Goal: Navigation & Orientation: Find specific page/section

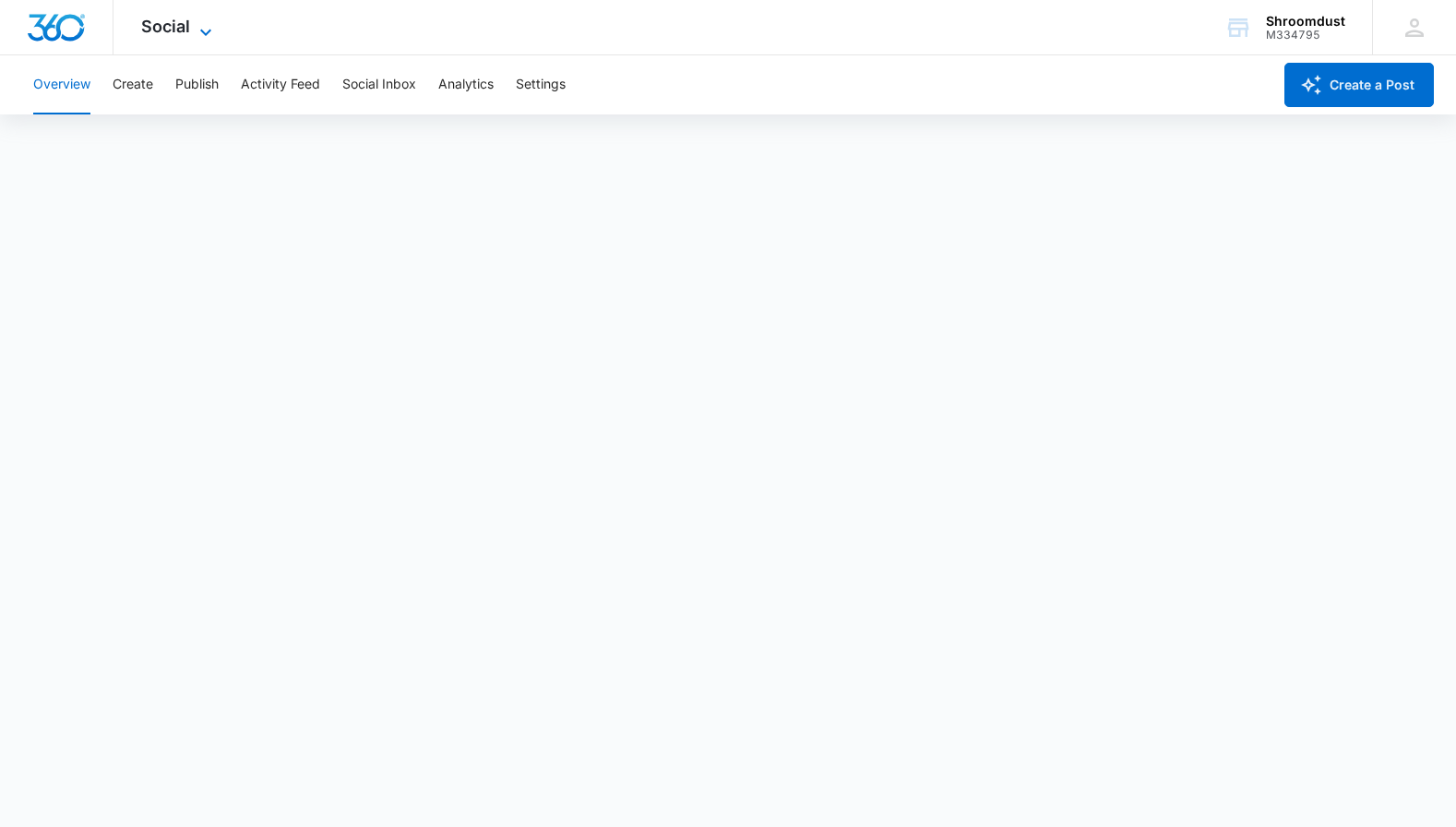
click at [204, 29] on icon at bounding box center [205, 32] width 22 height 22
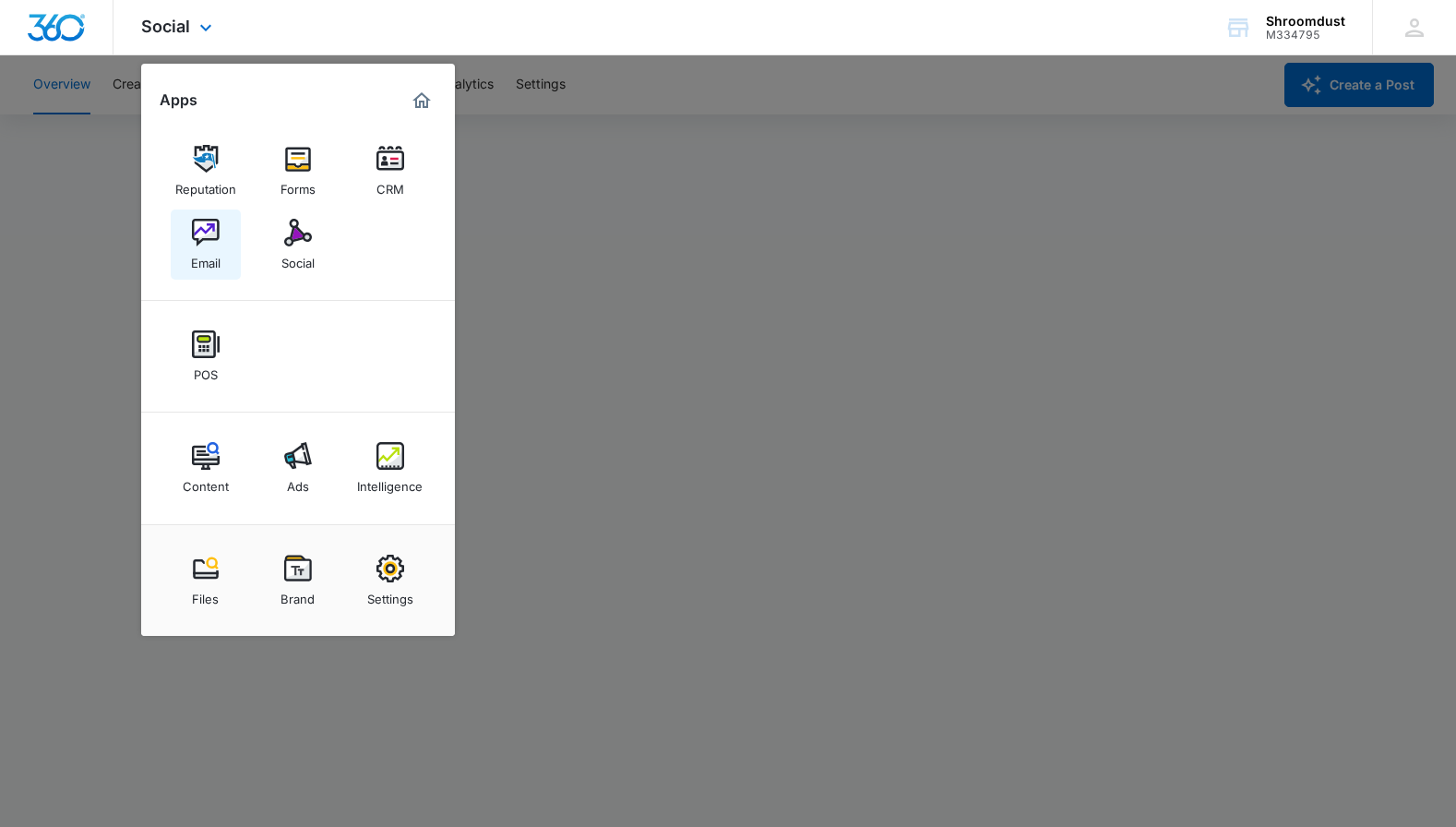
click at [201, 225] on img at bounding box center [205, 232] width 28 height 28
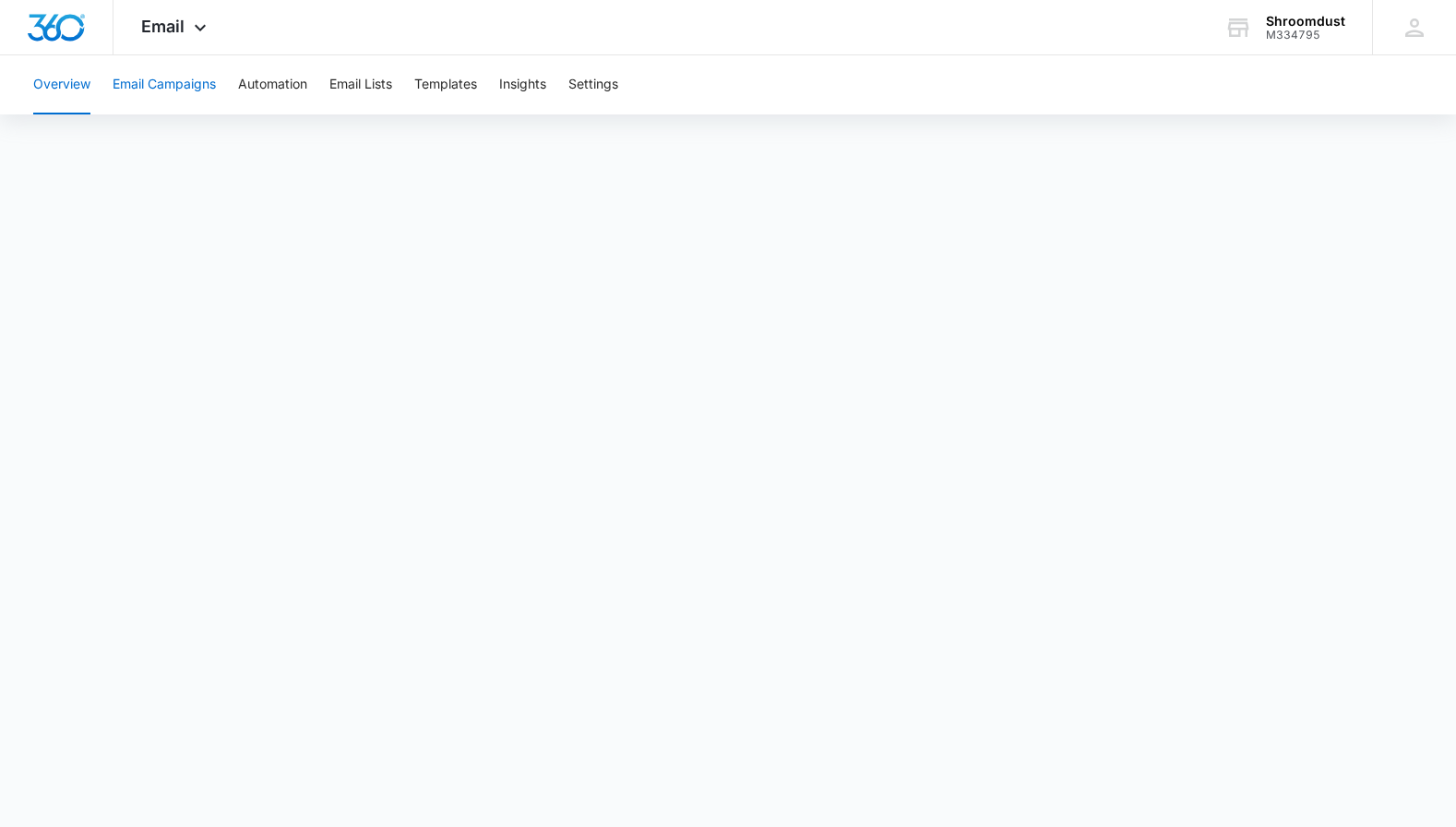
click at [189, 87] on button "Email Campaigns" at bounding box center [164, 84] width 104 height 59
click at [49, 90] on button "Overview" at bounding box center [61, 84] width 57 height 59
click at [201, 31] on icon at bounding box center [199, 32] width 11 height 7
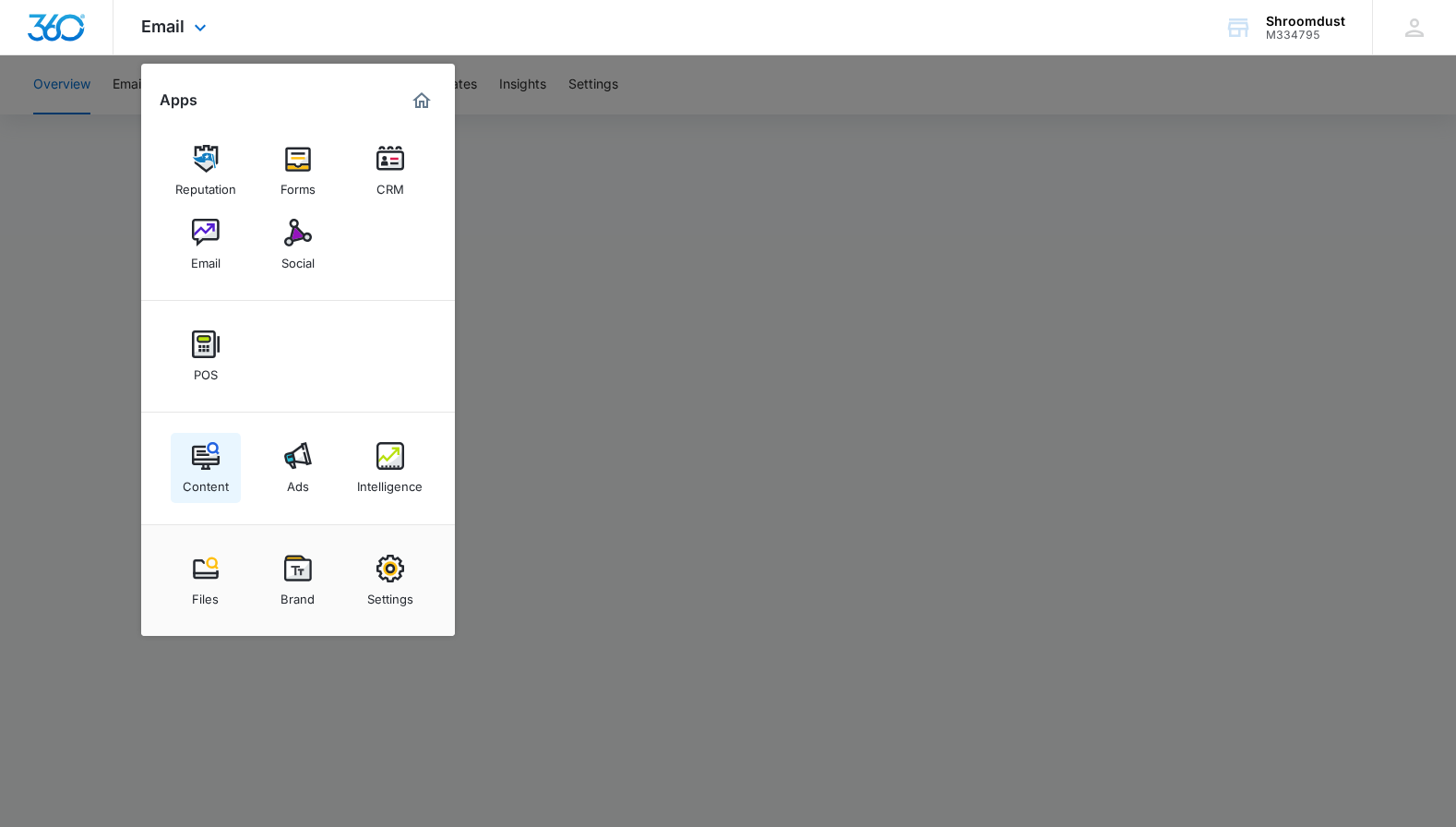
click at [208, 457] on img at bounding box center [205, 456] width 28 height 28
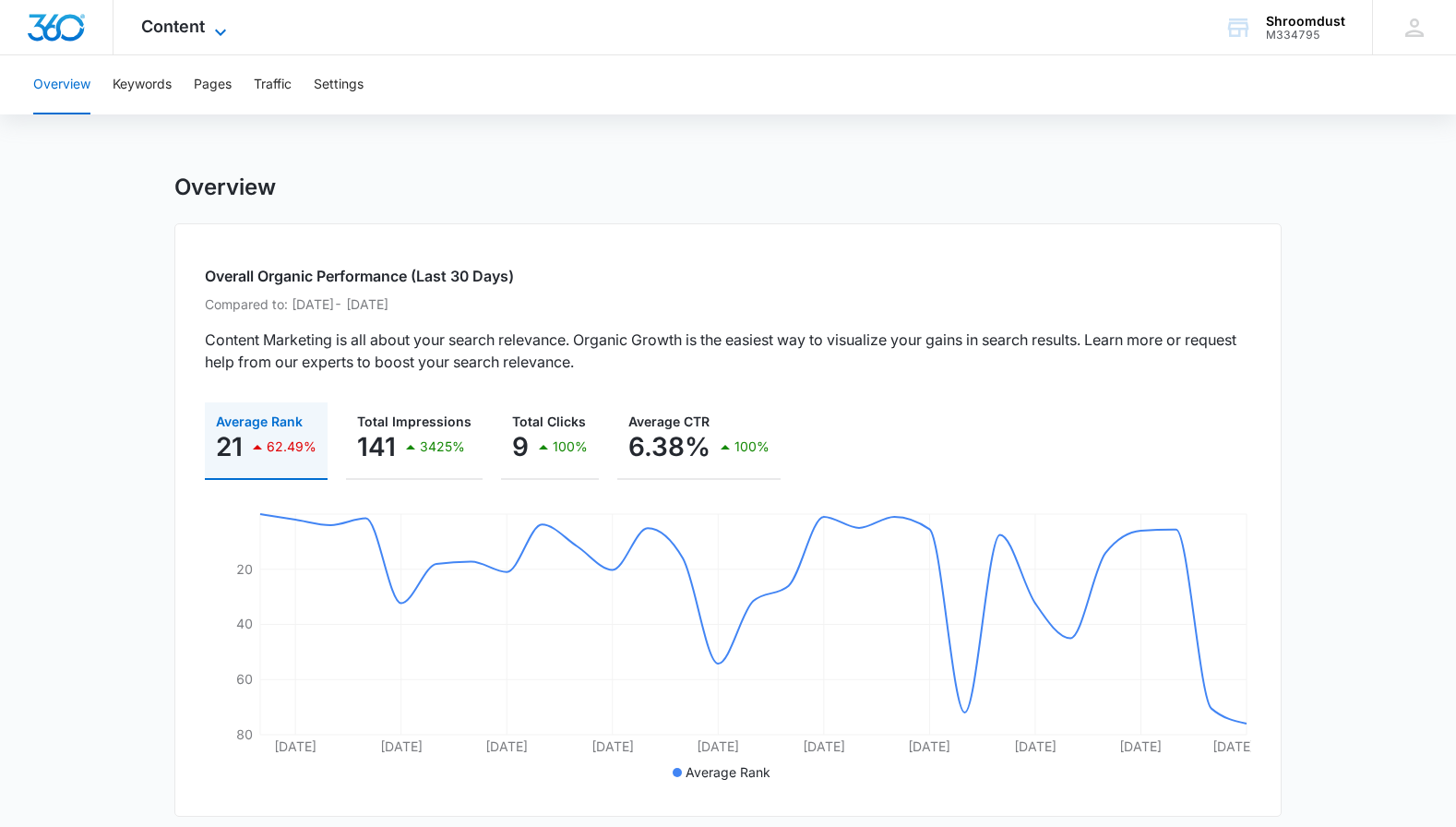
click at [225, 28] on icon at bounding box center [220, 32] width 22 height 22
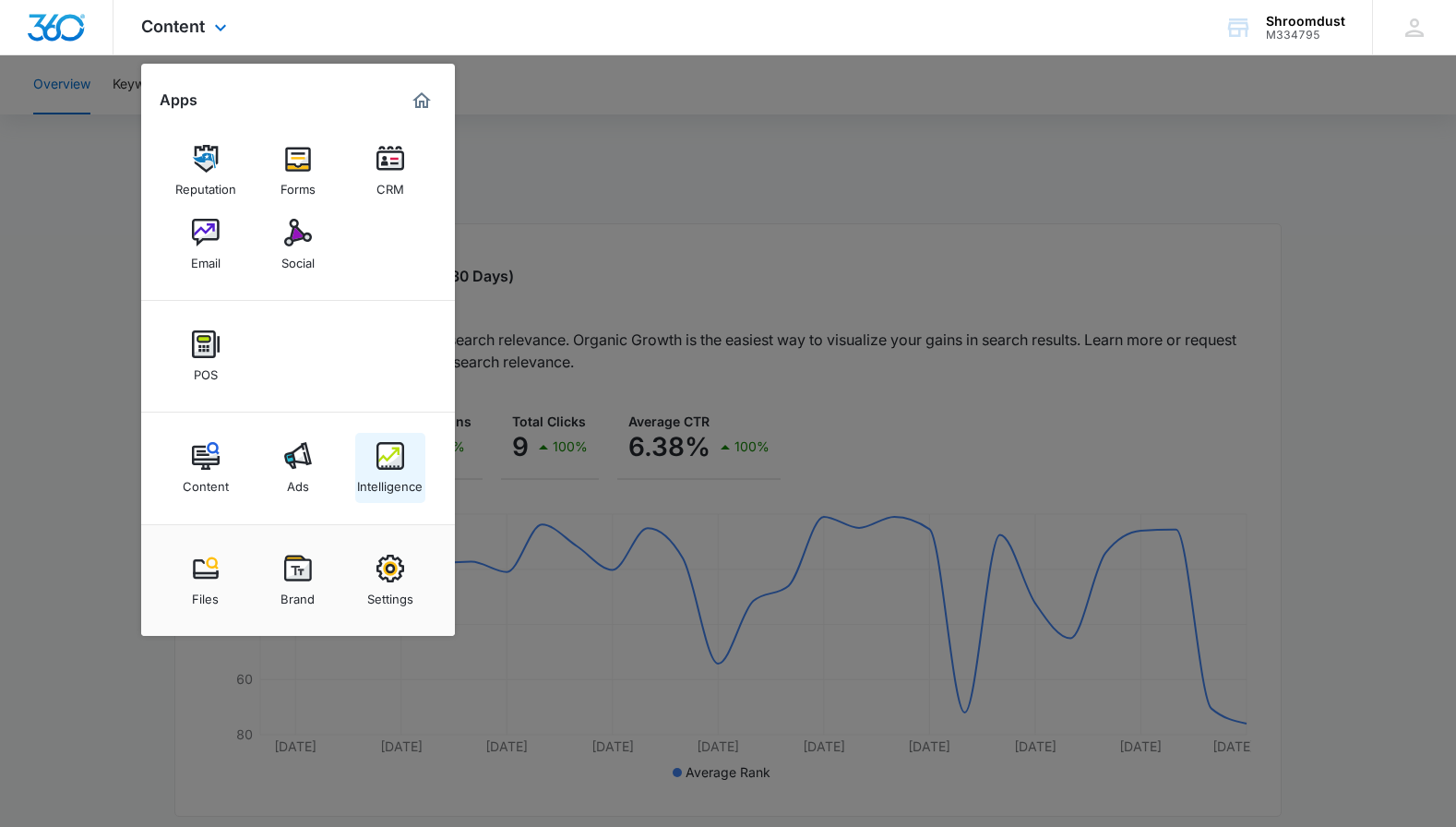
click at [396, 462] on img at bounding box center [390, 456] width 28 height 28
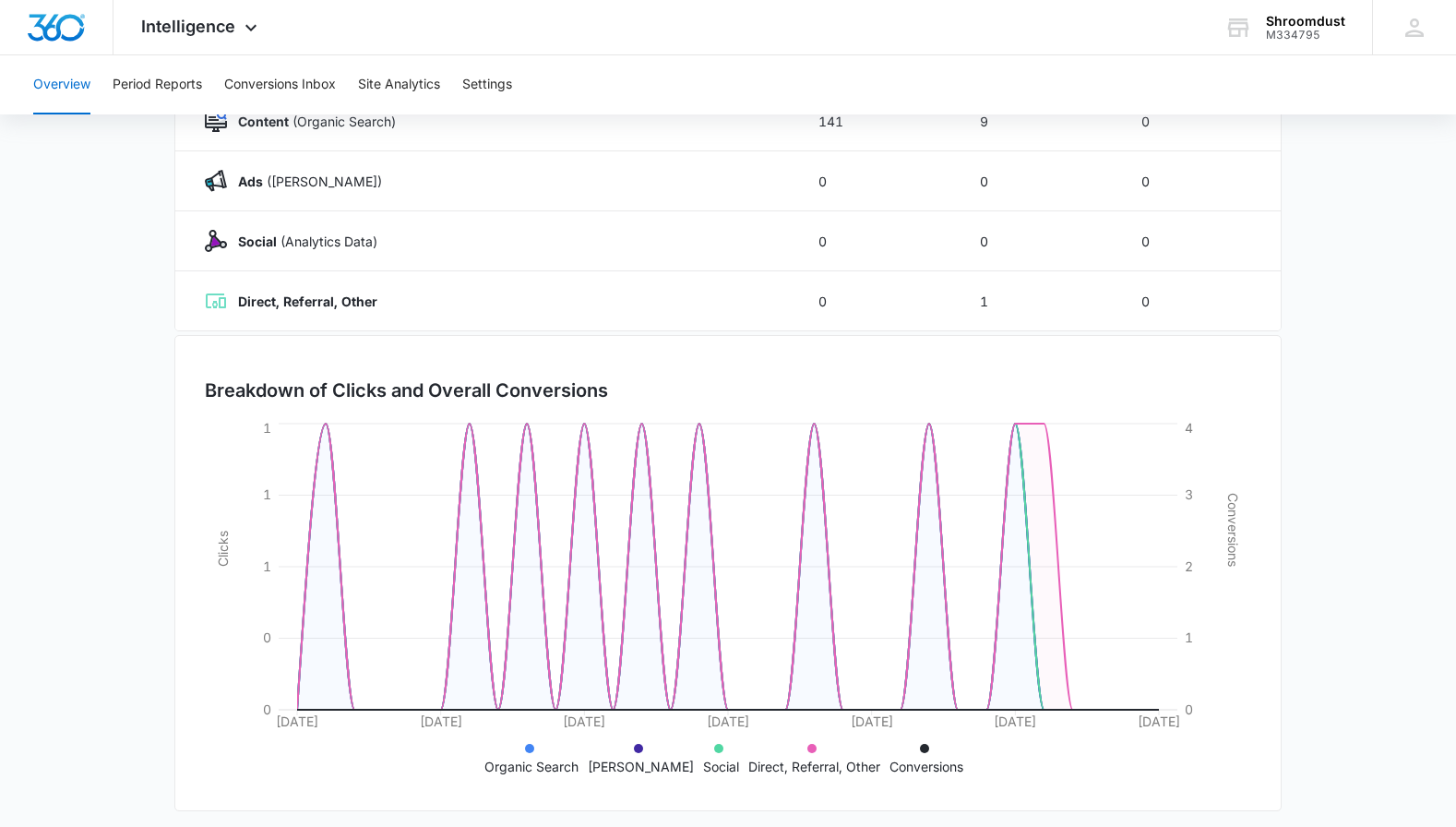
scroll to position [316, 0]
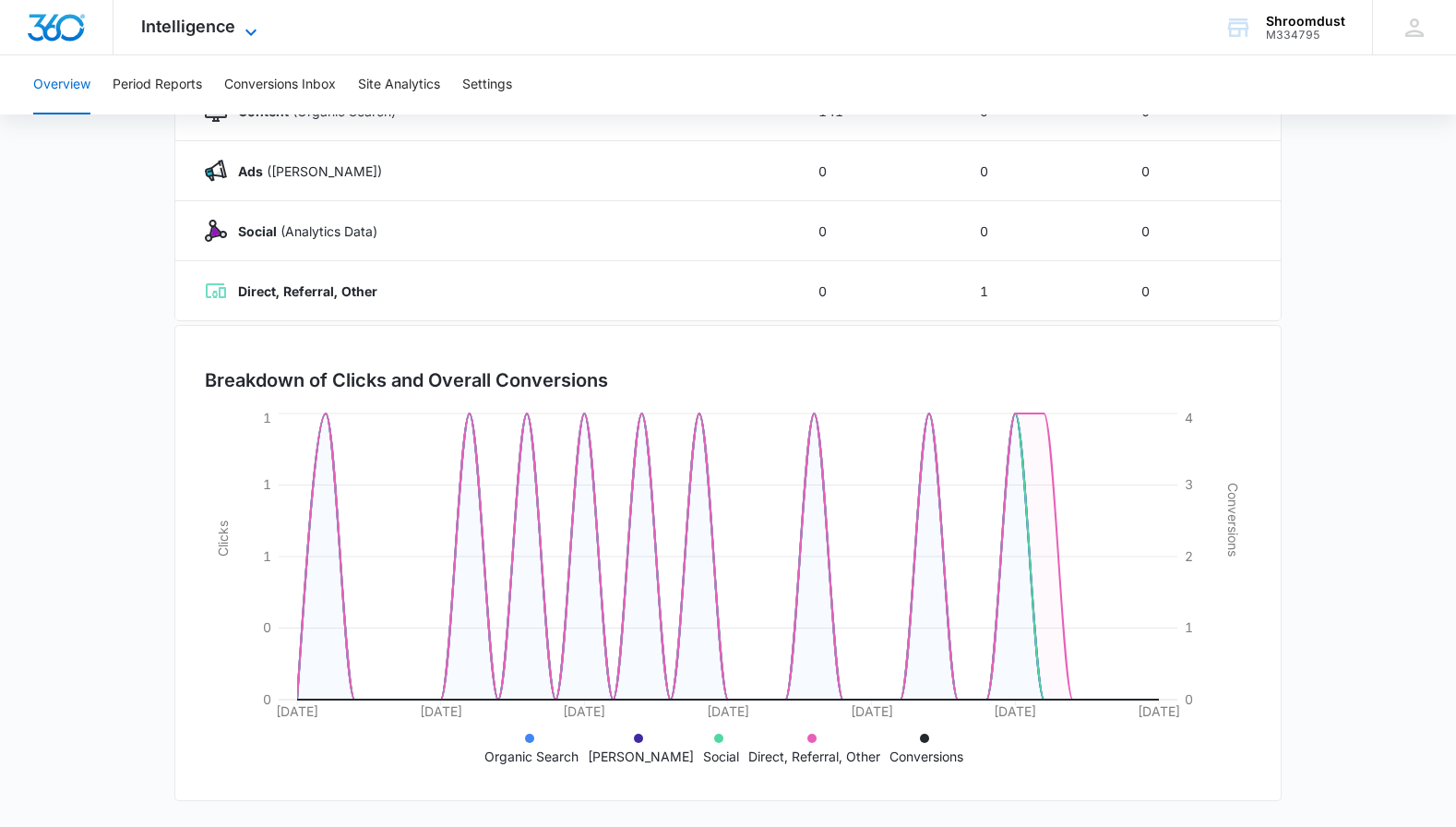
click at [248, 27] on icon at bounding box center [251, 32] width 22 height 22
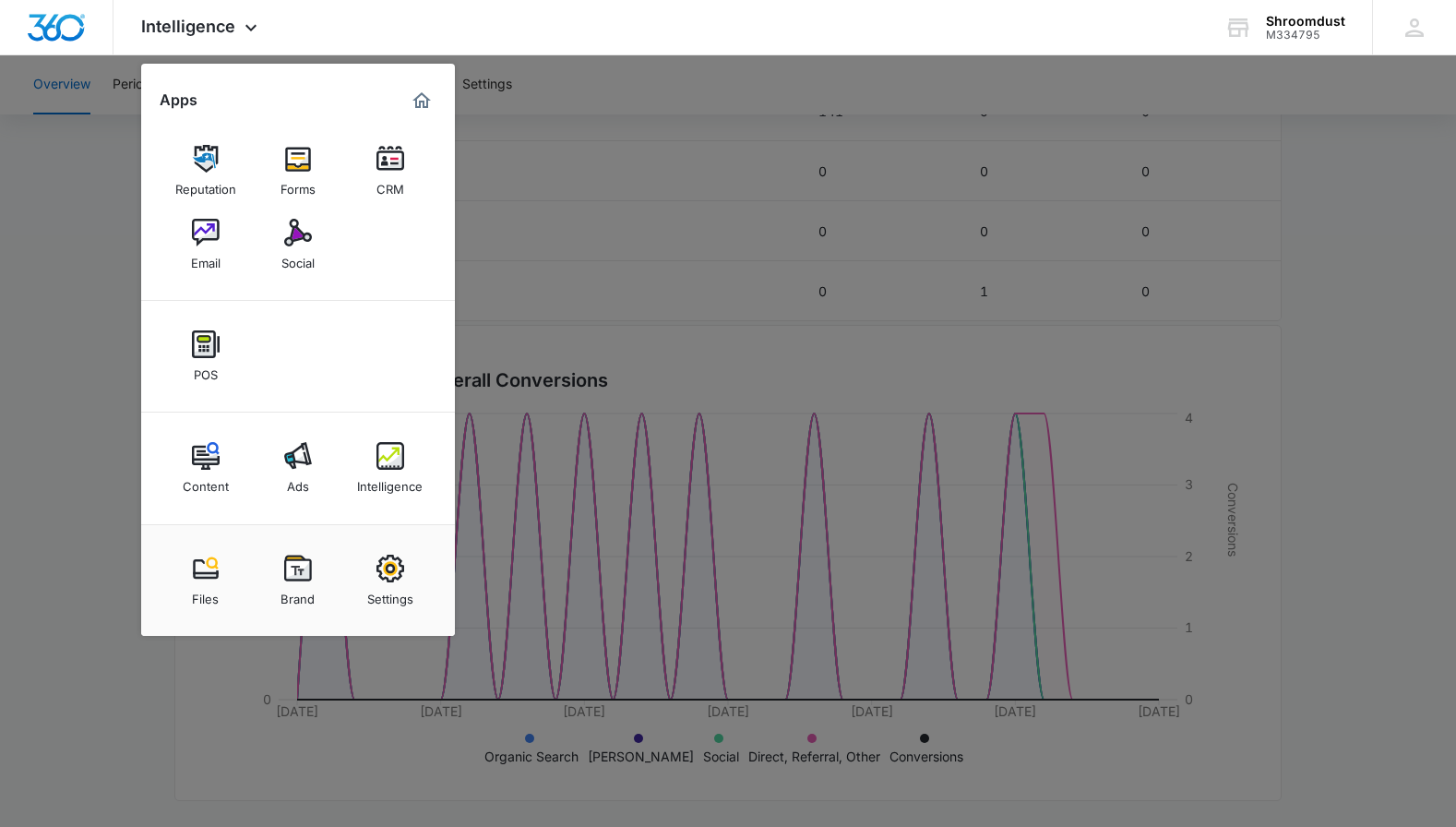
click at [80, 245] on div at bounding box center [728, 414] width 1456 height 827
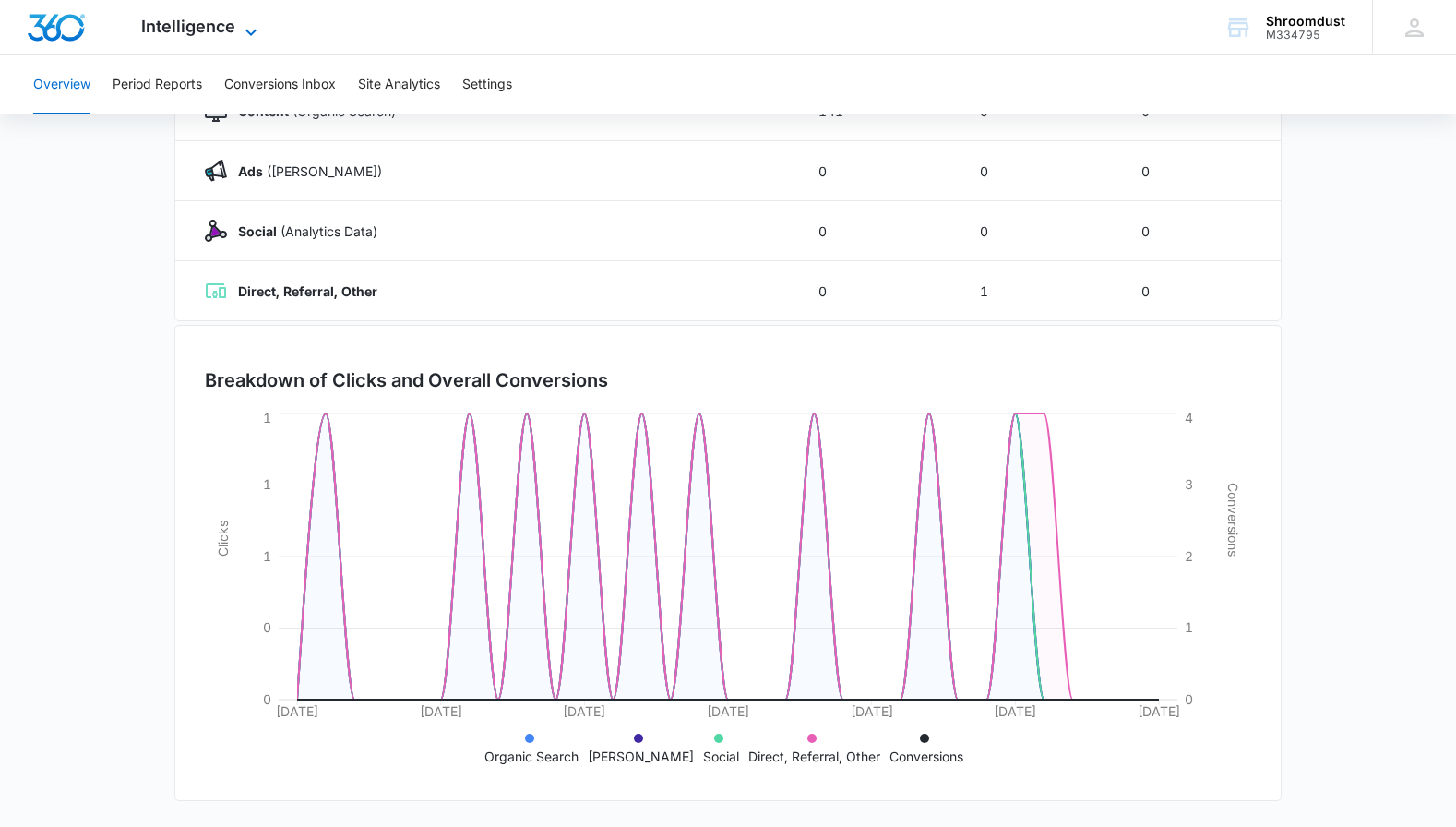
click at [249, 27] on icon at bounding box center [251, 32] width 22 height 22
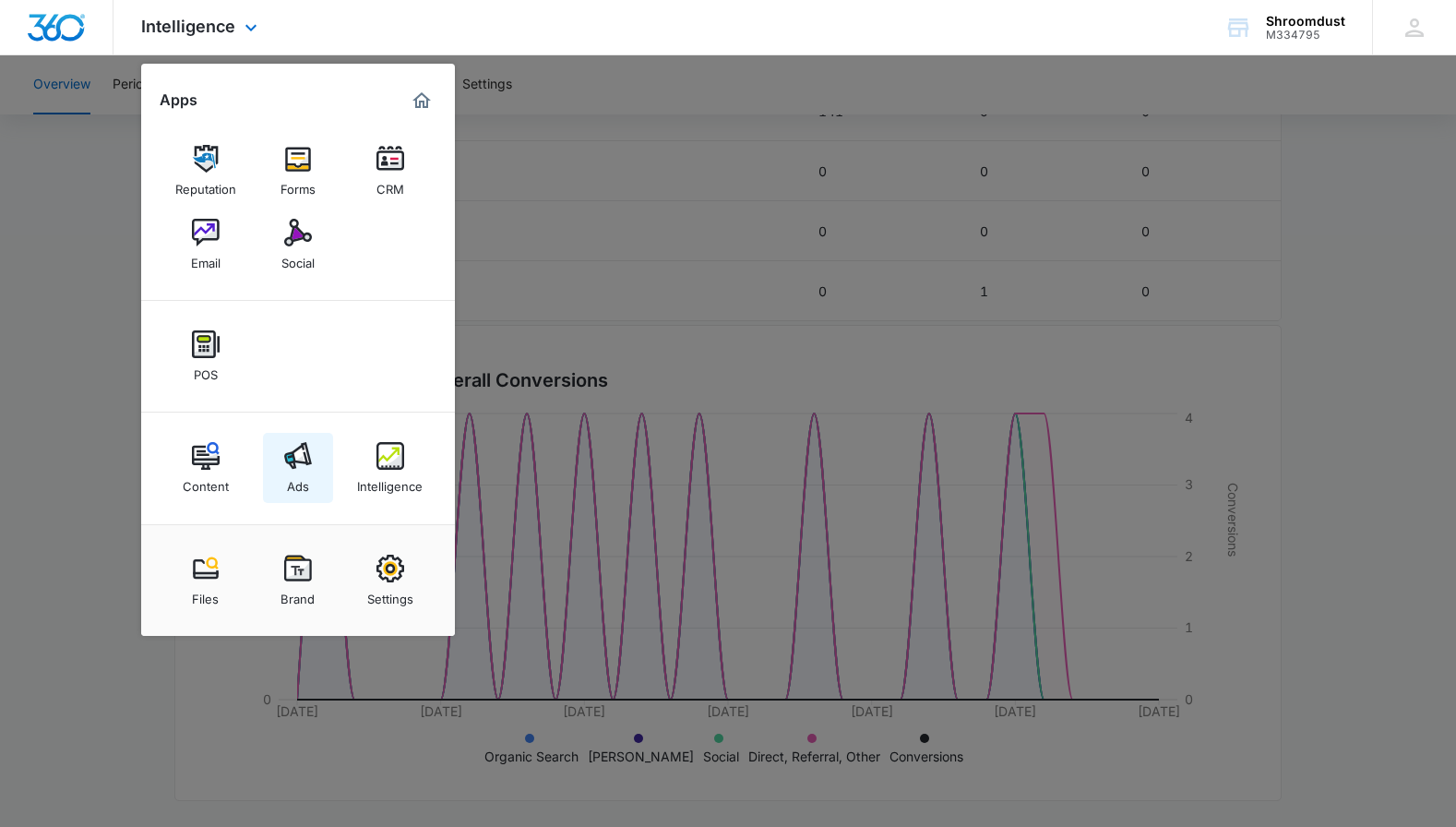
click at [299, 468] on img at bounding box center [298, 456] width 28 height 28
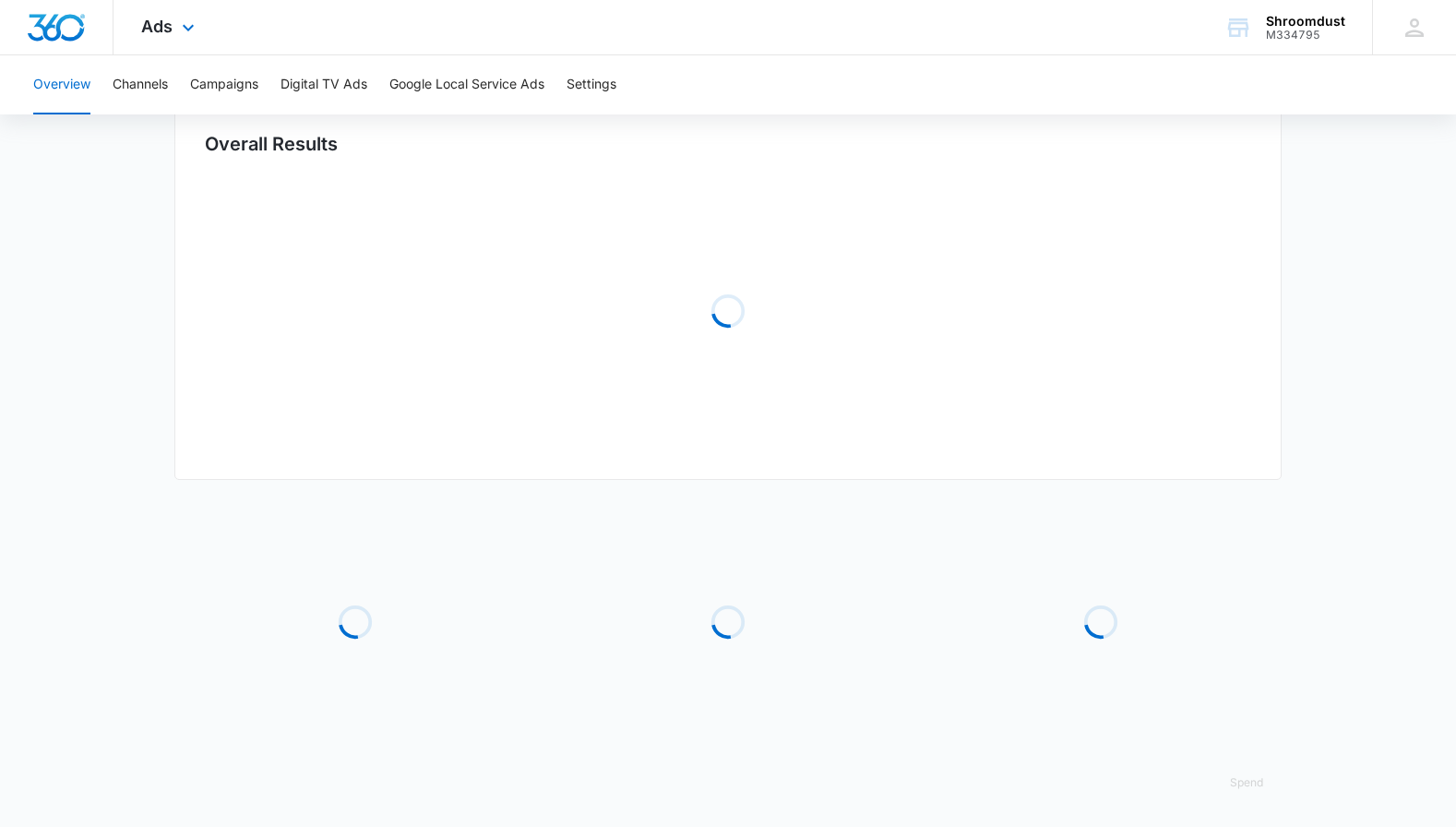
type input "[DATE]"
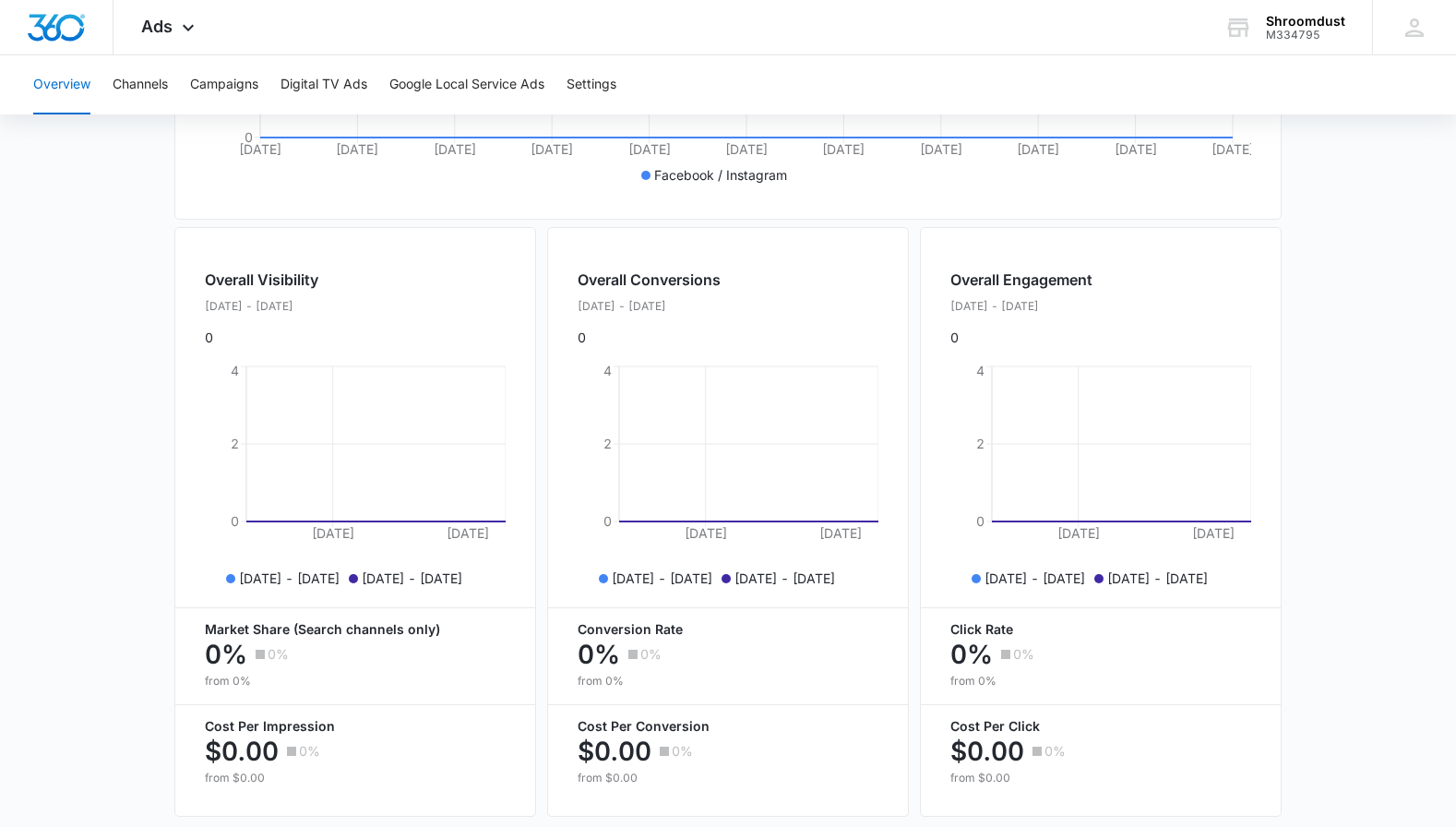
scroll to position [625, 0]
